Goal: Navigation & Orientation: Find specific page/section

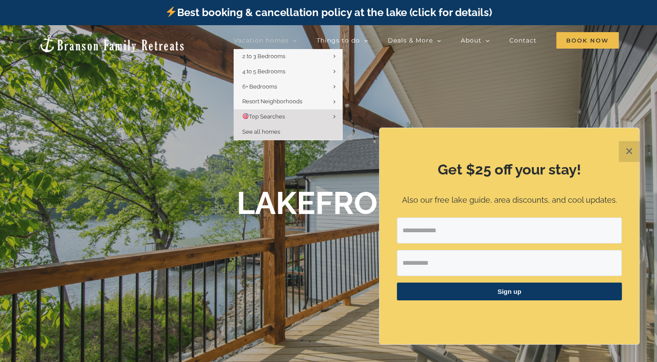
click at [280, 129] on link "See all homes" at bounding box center [288, 132] width 109 height 15
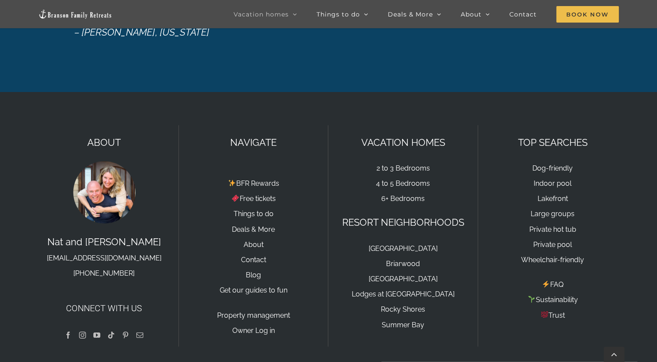
scroll to position [1525, 0]
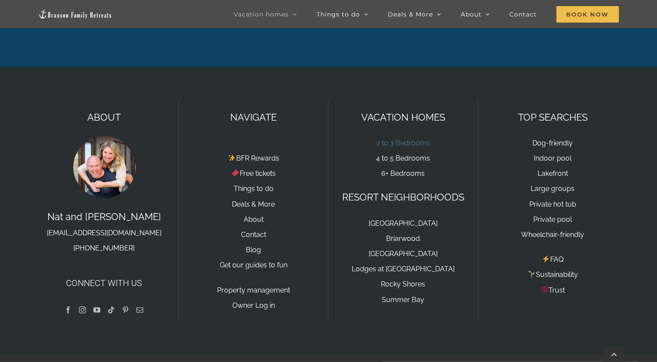
click at [400, 138] on link "2 to 3 Bedrooms" at bounding box center [402, 142] width 53 height 8
